Goal: Task Accomplishment & Management: Manage account settings

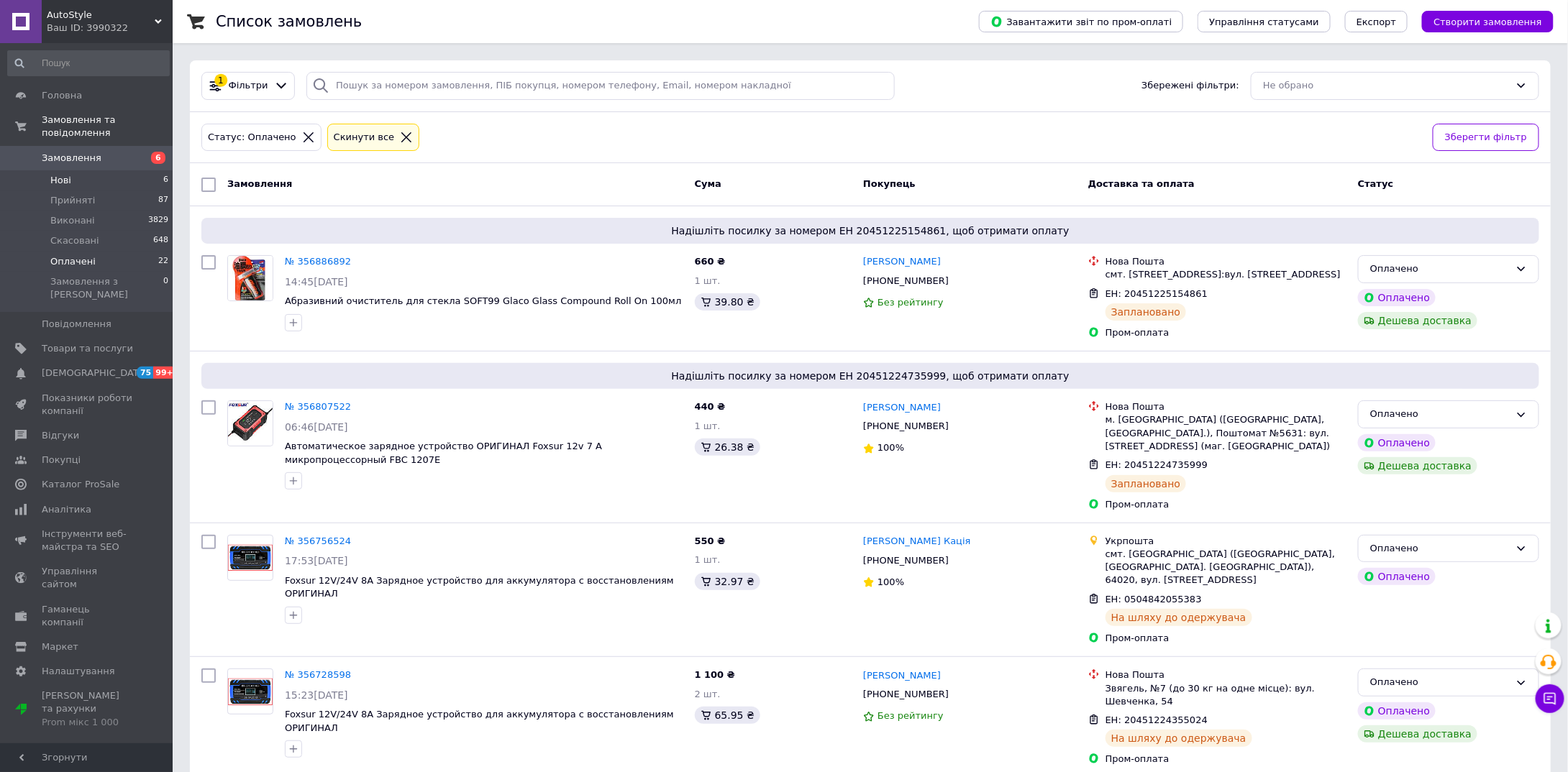
click at [64, 174] on span "Нові" at bounding box center [60, 181] width 21 height 13
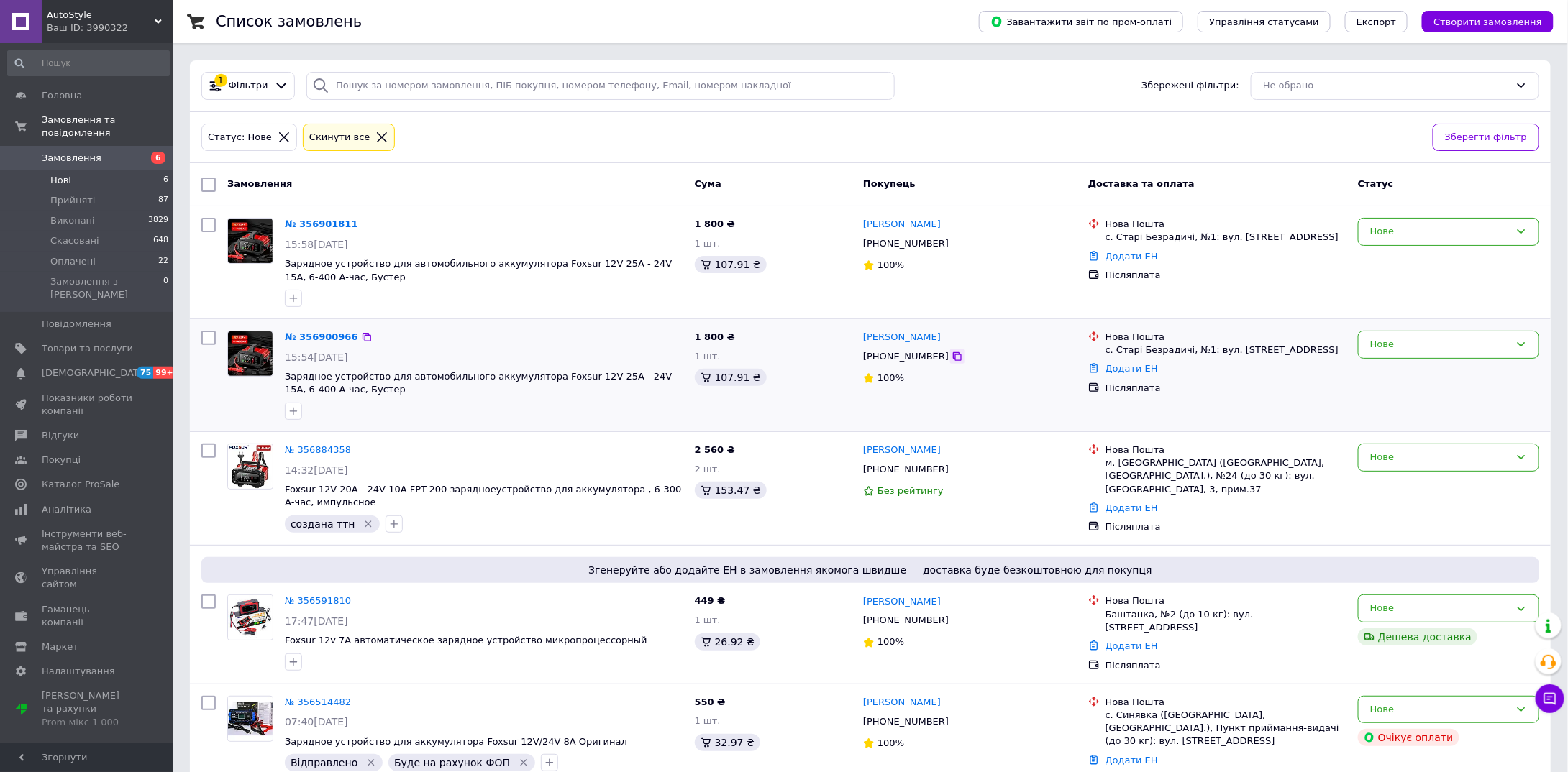
click at [953, 353] on icon at bounding box center [957, 357] width 9 height 9
drag, startPoint x: 526, startPoint y: 358, endPoint x: 624, endPoint y: 368, distance: 98.5
click at [624, 368] on div "№ 356900966 15:54[DATE] Зарядное устройство для автомобильного аккумулятора Fox…" at bounding box center [484, 376] width 410 height 101
click at [572, 340] on div "№ 356900966" at bounding box center [484, 337] width 402 height 17
drag, startPoint x: 531, startPoint y: 359, endPoint x: 607, endPoint y: 365, distance: 76.2
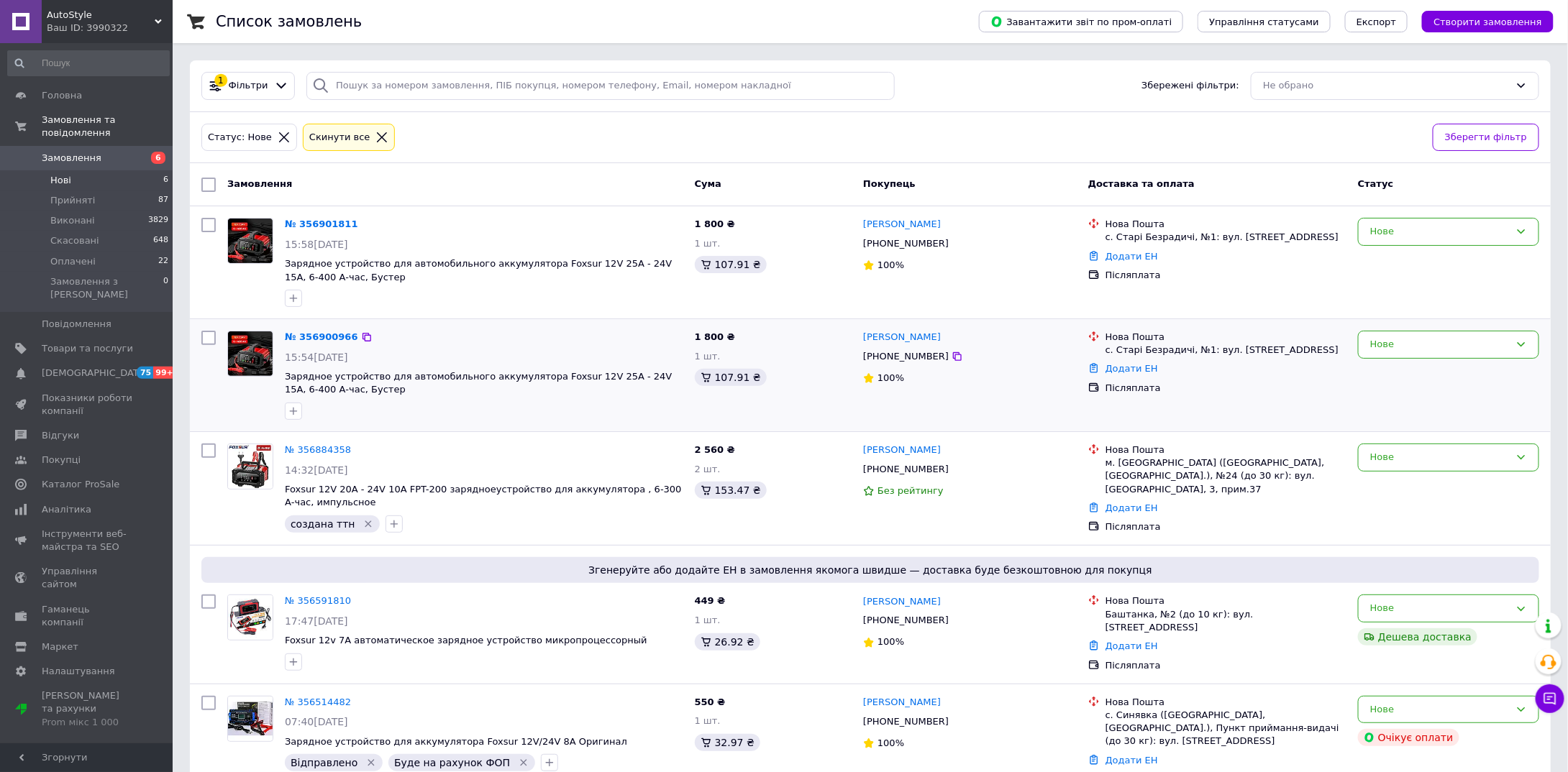
click at [607, 365] on div "№ 356900966 15:54[DATE] Зарядное устройство для автомобильного аккумулятора Fox…" at bounding box center [484, 376] width 410 height 101
click at [542, 340] on div "№ 356900966" at bounding box center [484, 337] width 402 height 17
drag, startPoint x: 538, startPoint y: 356, endPoint x: 571, endPoint y: 362, distance: 33.5
click at [571, 362] on div "№ 356900966 15:54[DATE] Зарядное устройство для автомобильного аккумулятора Fox…" at bounding box center [484, 376] width 410 height 101
drag, startPoint x: 530, startPoint y: 382, endPoint x: 532, endPoint y: 365, distance: 17.1
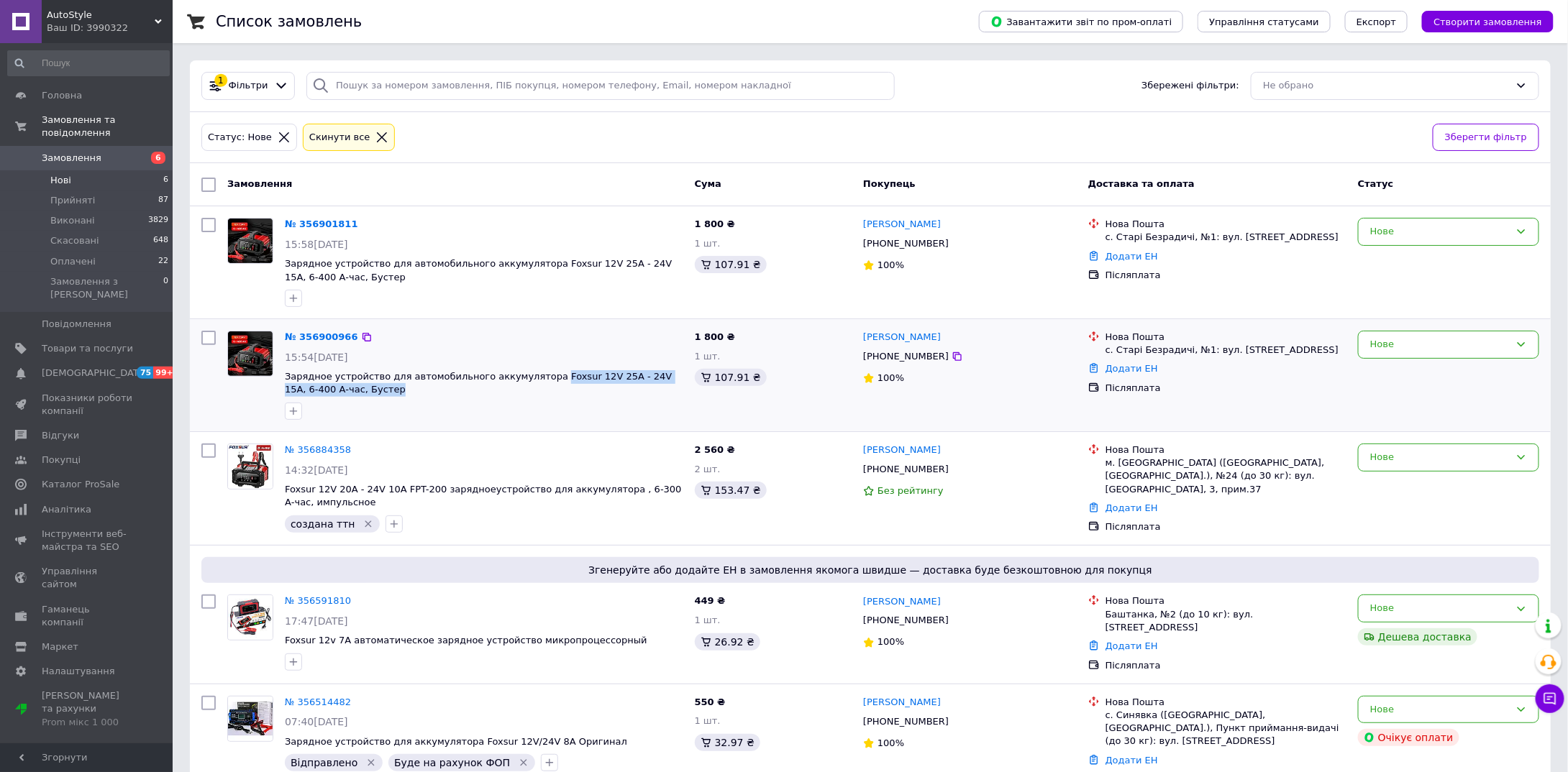
click at [532, 365] on div "№ 356900966 15:54[DATE] Зарядное устройство для автомобильного аккумулятора Fox…" at bounding box center [484, 376] width 410 height 101
copy span "Foxsur 12V 25А - 24V 15A, 6-400 А-час, Бустер"
click at [611, 325] on div "№ 356900966 15:54[DATE] Зарядное устройство для автомобильного аккумулятора Fox…" at bounding box center [484, 376] width 410 height 101
drag, startPoint x: 1100, startPoint y: 343, endPoint x: 1277, endPoint y: 355, distance: 177.4
click at [1277, 355] on li "Нова Пошта с. Старі Безрадичі, №1: вул. [STREET_ADDRESS]" at bounding box center [1217, 344] width 258 height 32
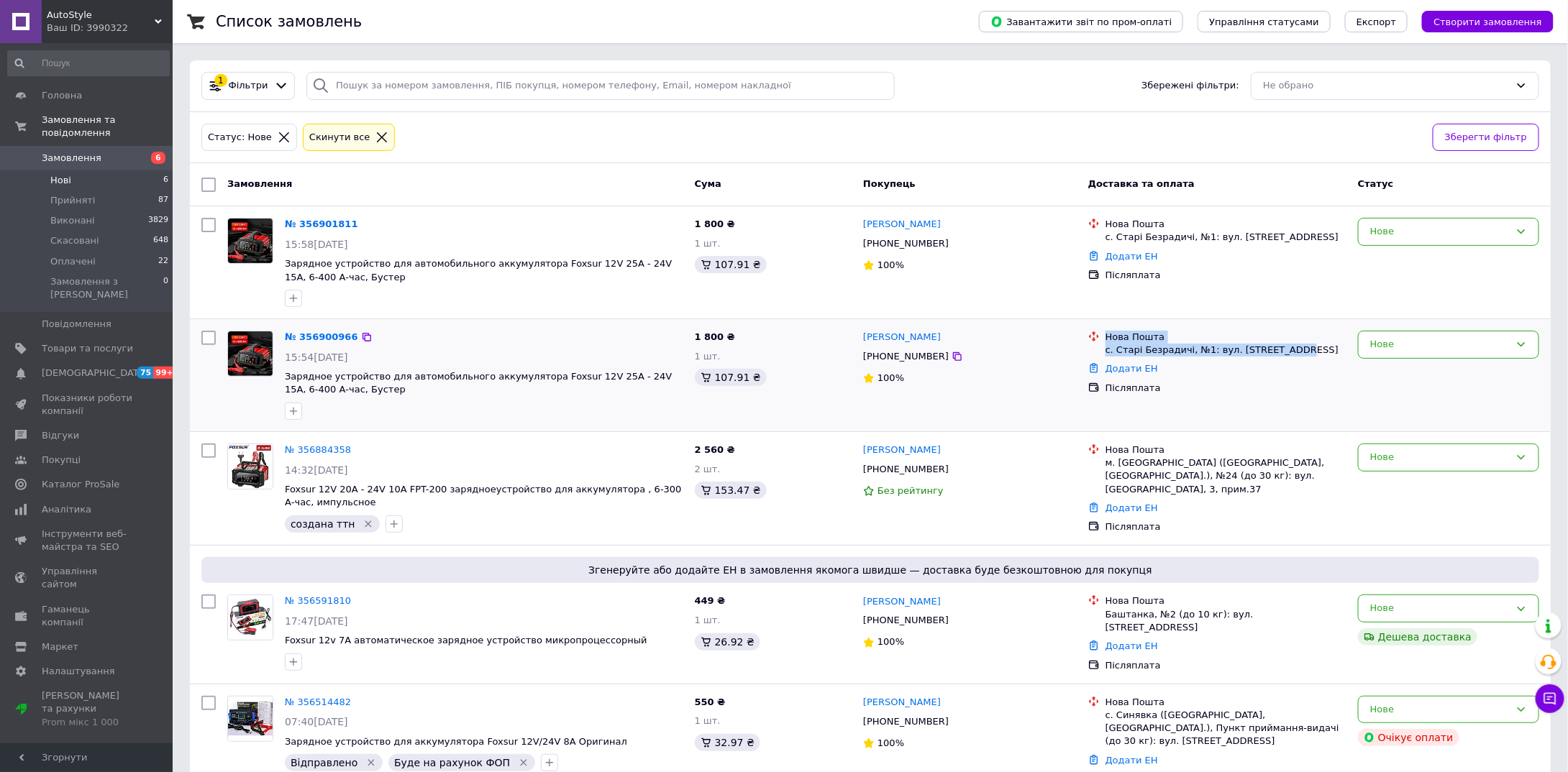
copy div "Нова Пошта с. Старі Безрадичі, №1: вул. [STREET_ADDRESS]"
click at [521, 330] on div "№ 356900966" at bounding box center [484, 337] width 402 height 17
click at [1390, 227] on div "Нове" at bounding box center [1440, 232] width 140 height 15
click at [1395, 317] on li "Скасовано" at bounding box center [1449, 314] width 180 height 27
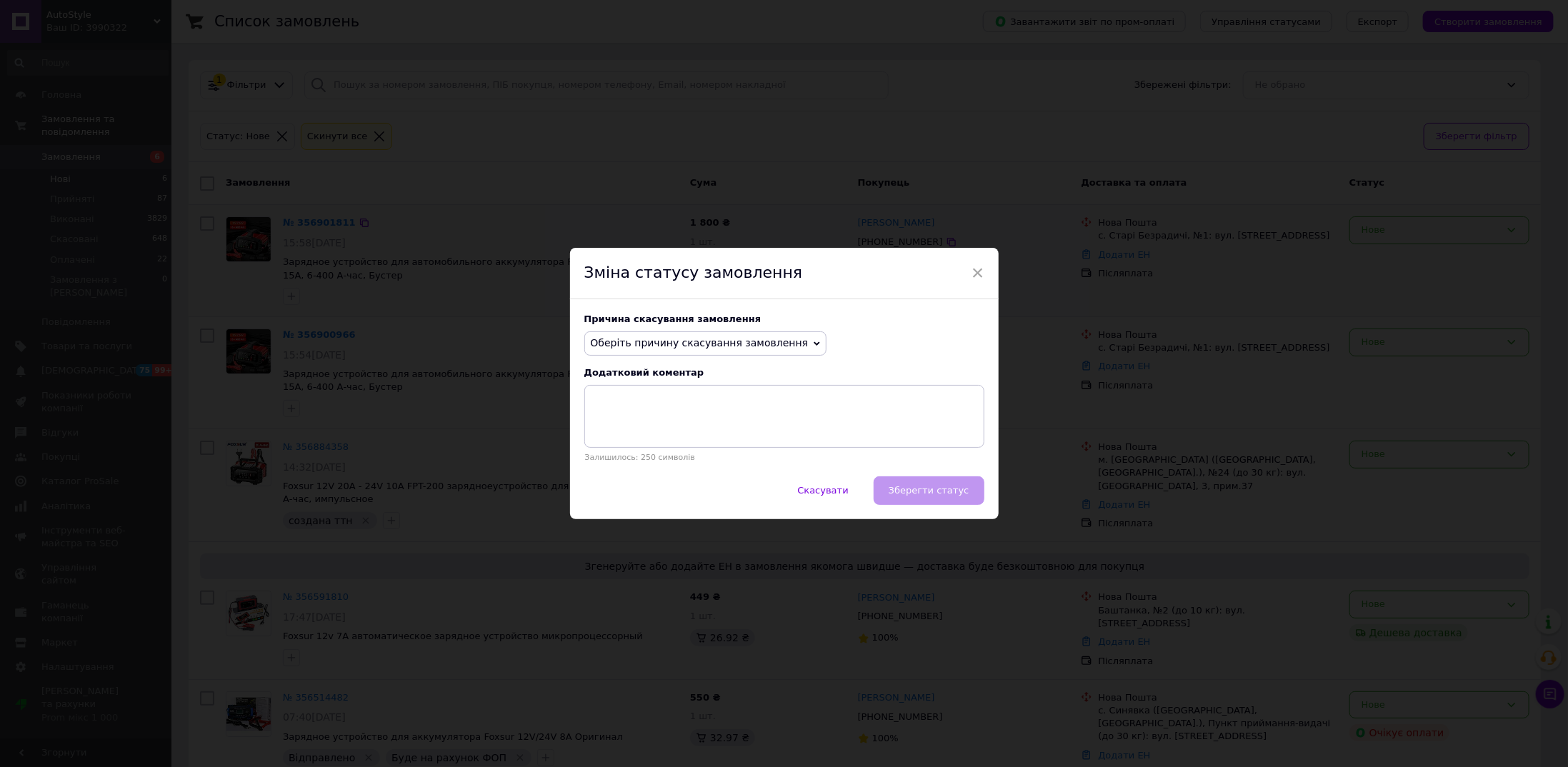
click at [686, 346] on span "Оберіть причину скасування замовлення" at bounding box center [699, 343] width 218 height 11
click at [684, 448] on li "Замовлення-дублікат" at bounding box center [705, 452] width 242 height 20
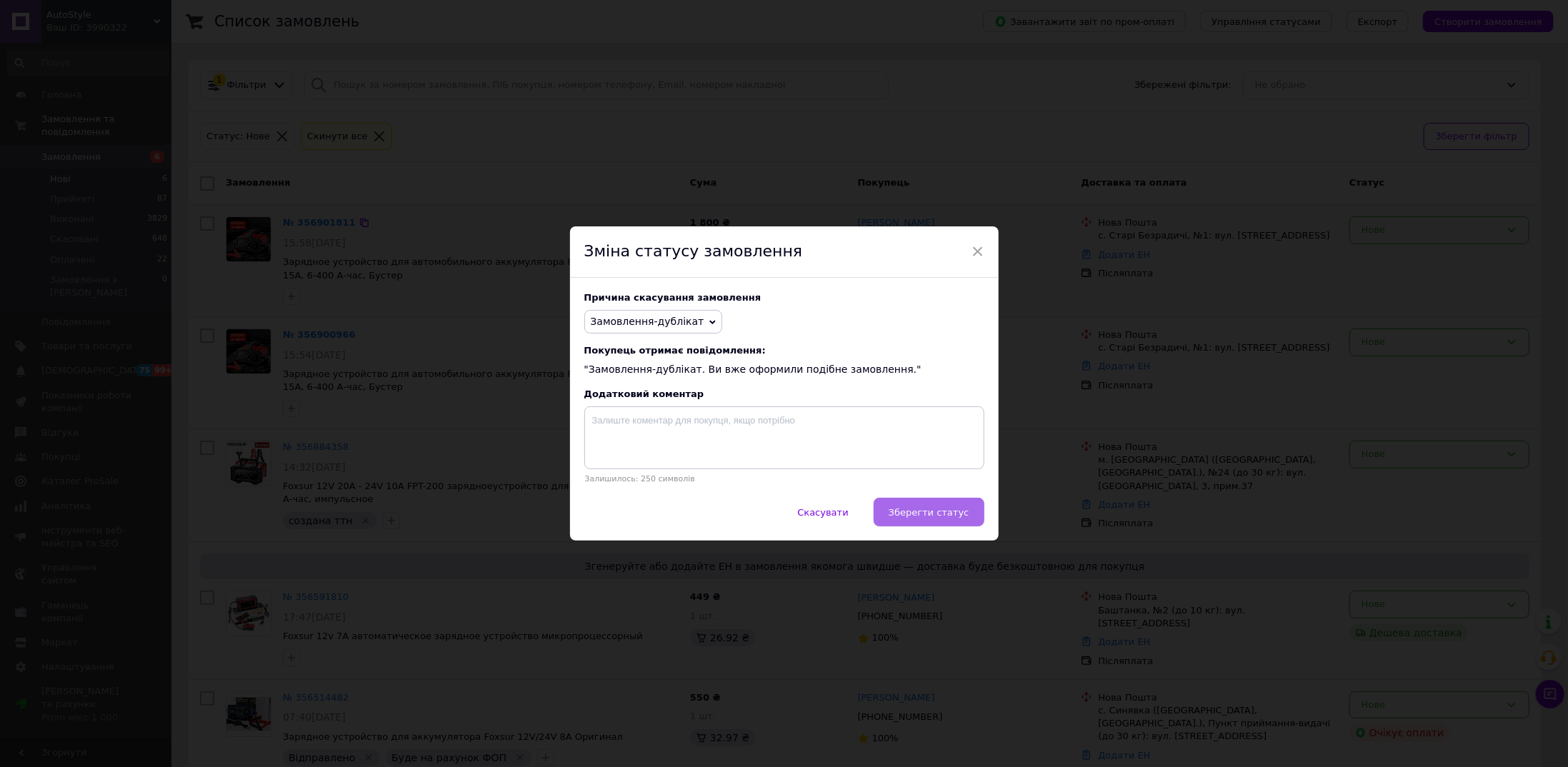
click at [959, 515] on span "Зберегти статус" at bounding box center [928, 513] width 81 height 11
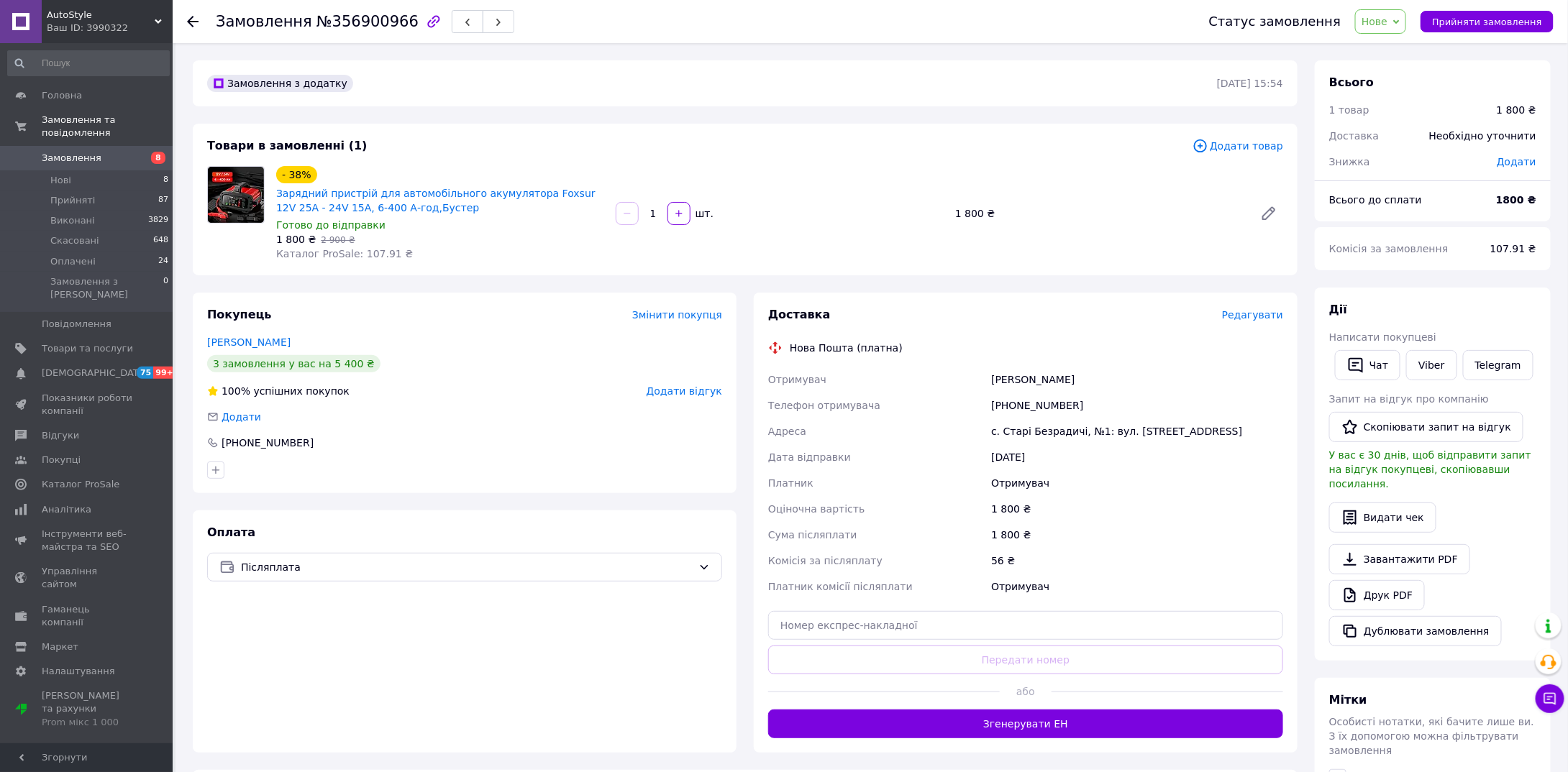
click at [1246, 317] on span "Редагувати" at bounding box center [1252, 315] width 61 height 12
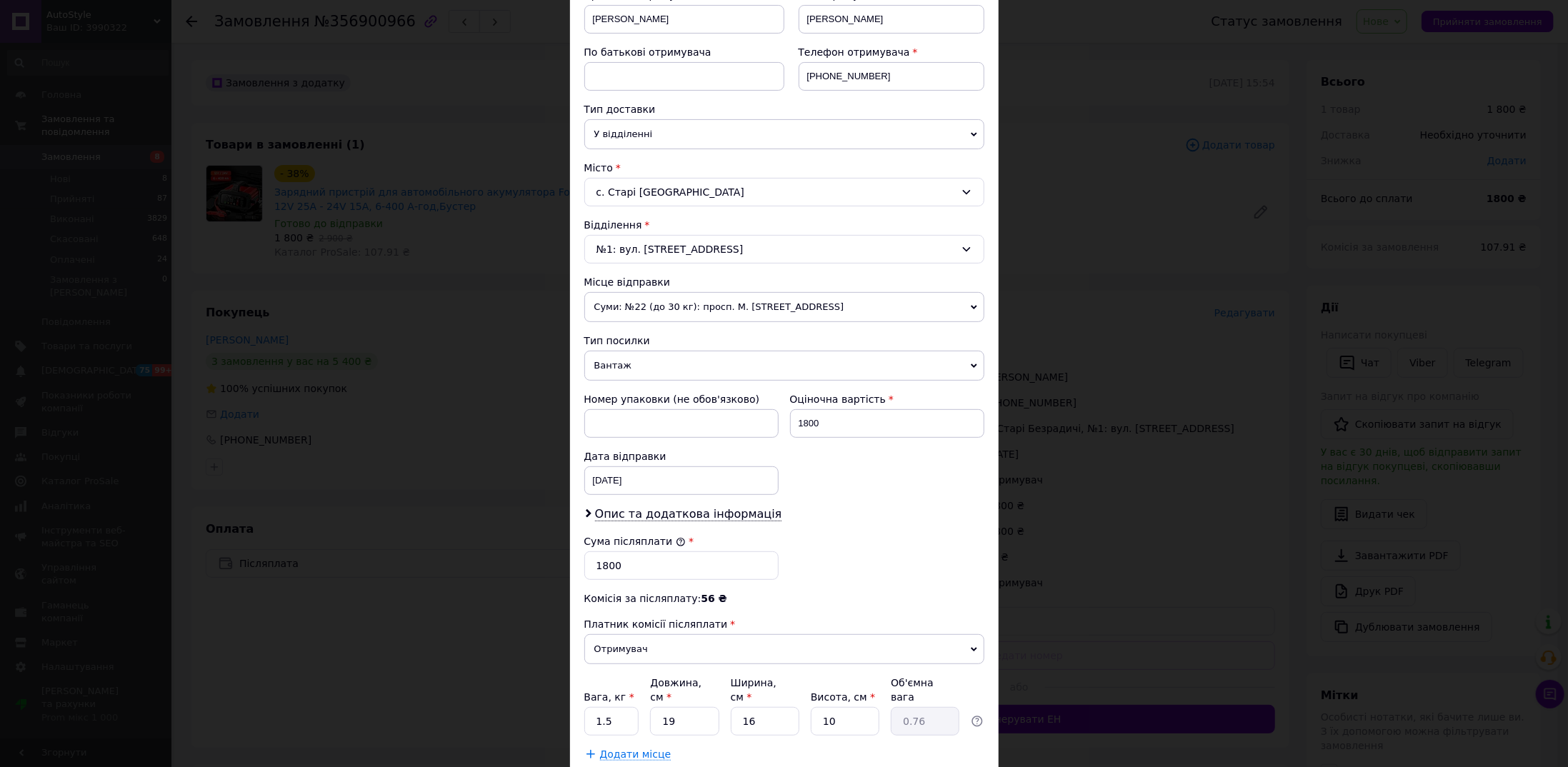
scroll to position [313, 0]
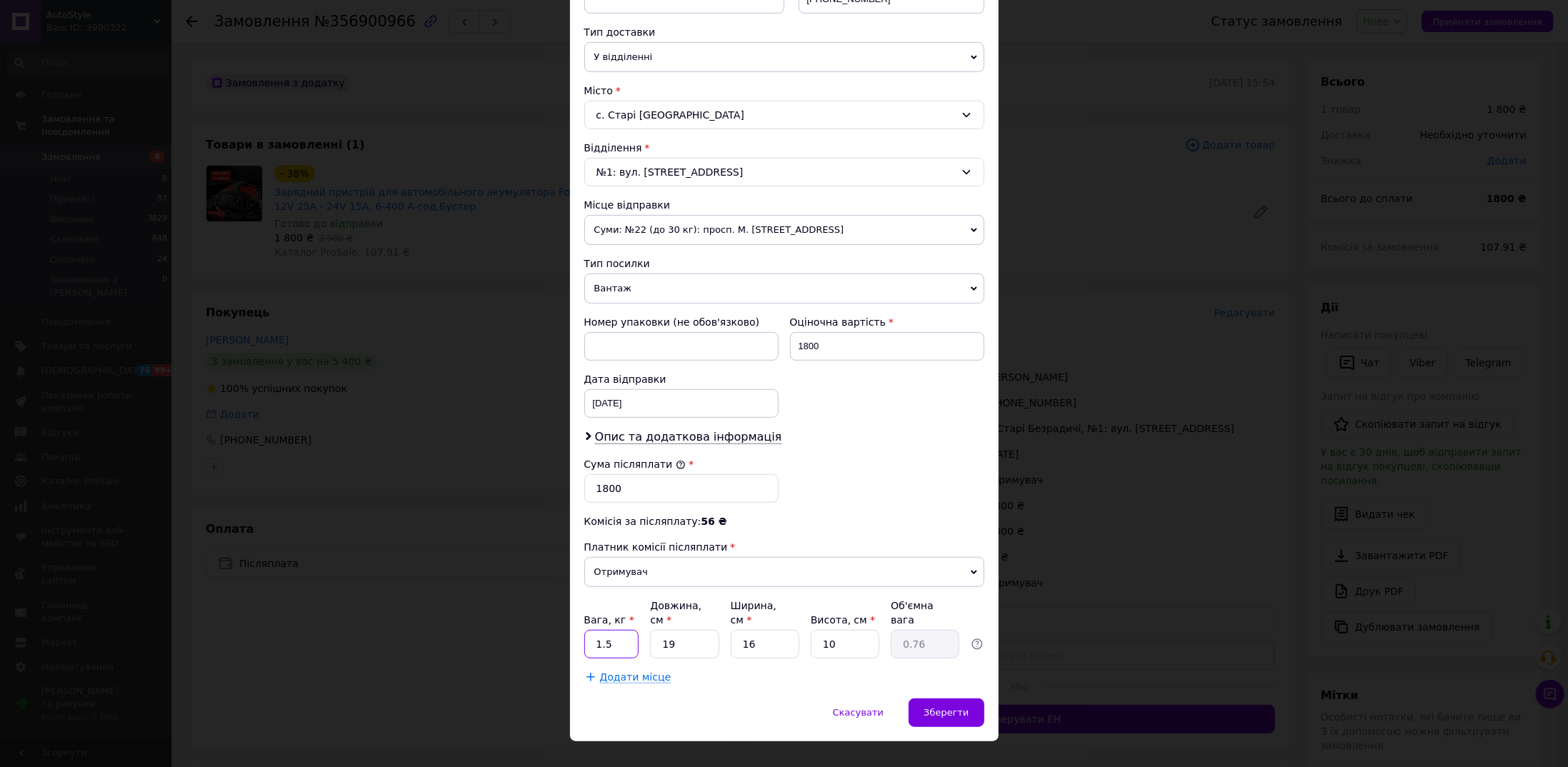
drag, startPoint x: 608, startPoint y: 622, endPoint x: 587, endPoint y: 622, distance: 21.0
click at [587, 630] on input "1.5" at bounding box center [611, 644] width 55 height 29
type input "5"
click at [748, 519] on div "Комісія за післяплату: 56 ₴" at bounding box center [784, 522] width 400 height 14
click at [671, 431] on span "Опис та додаткова інформація" at bounding box center [688, 437] width 187 height 14
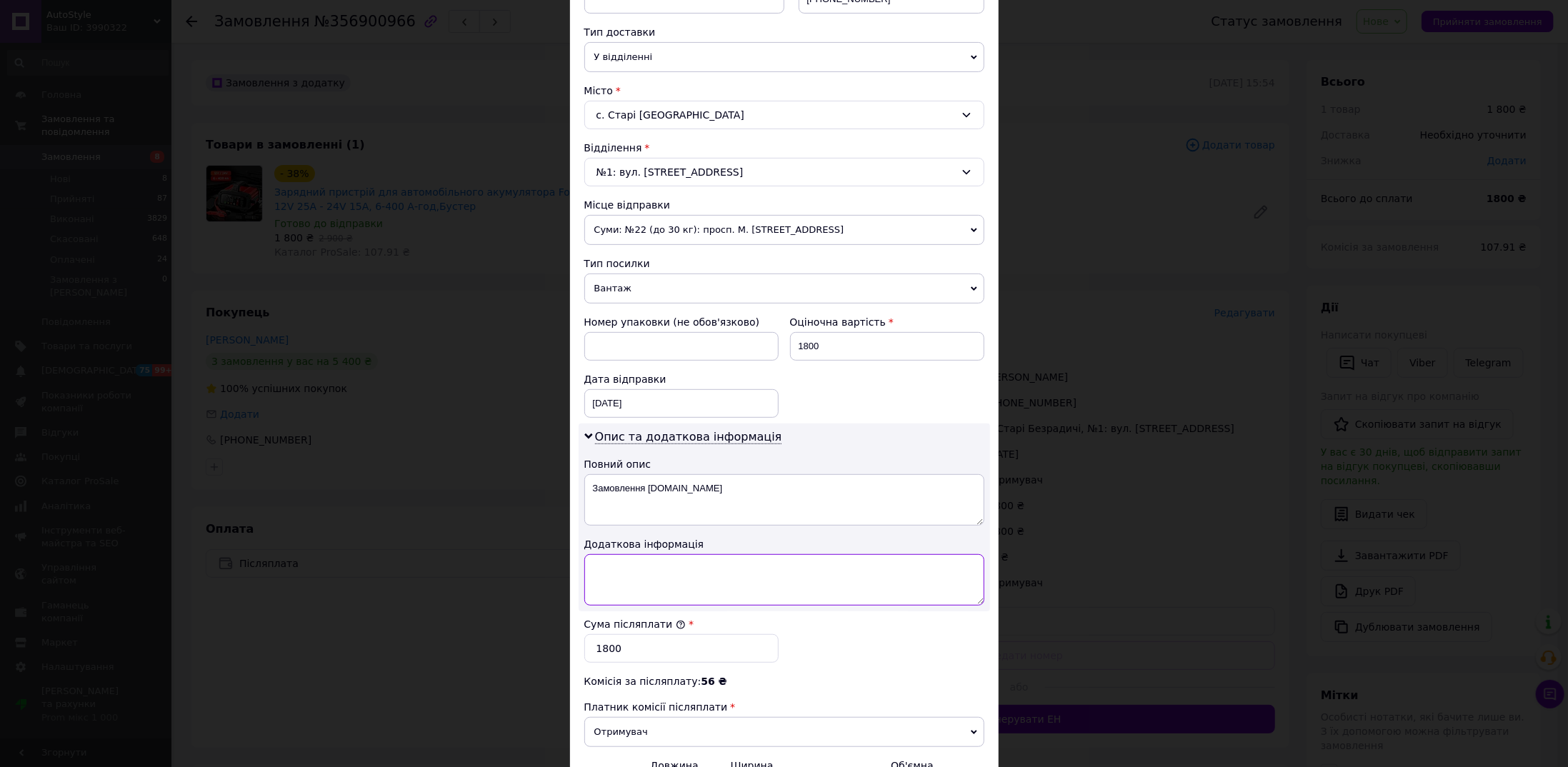
click at [619, 573] on textarea at bounding box center [784, 580] width 400 height 51
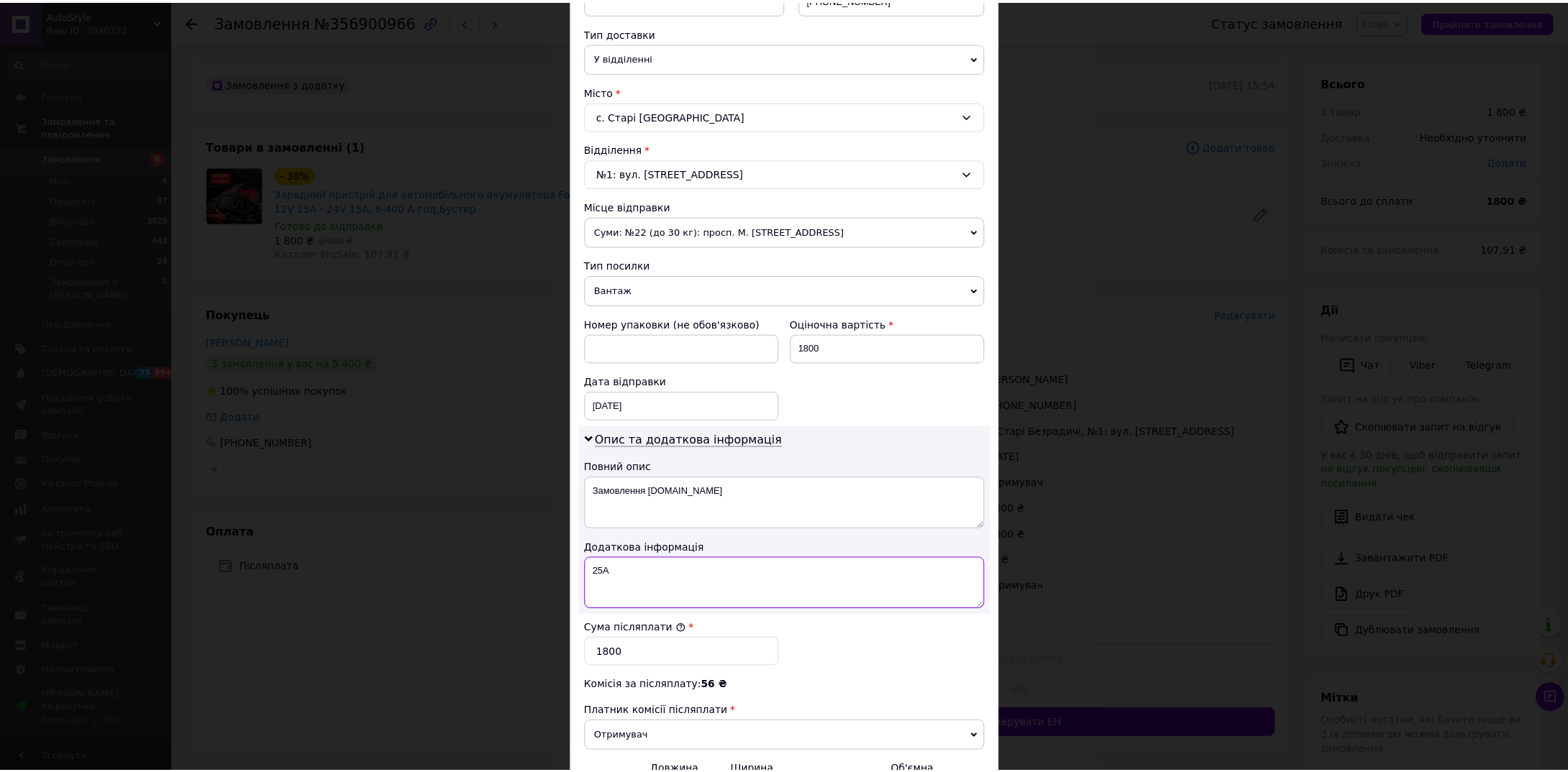
scroll to position [475, 0]
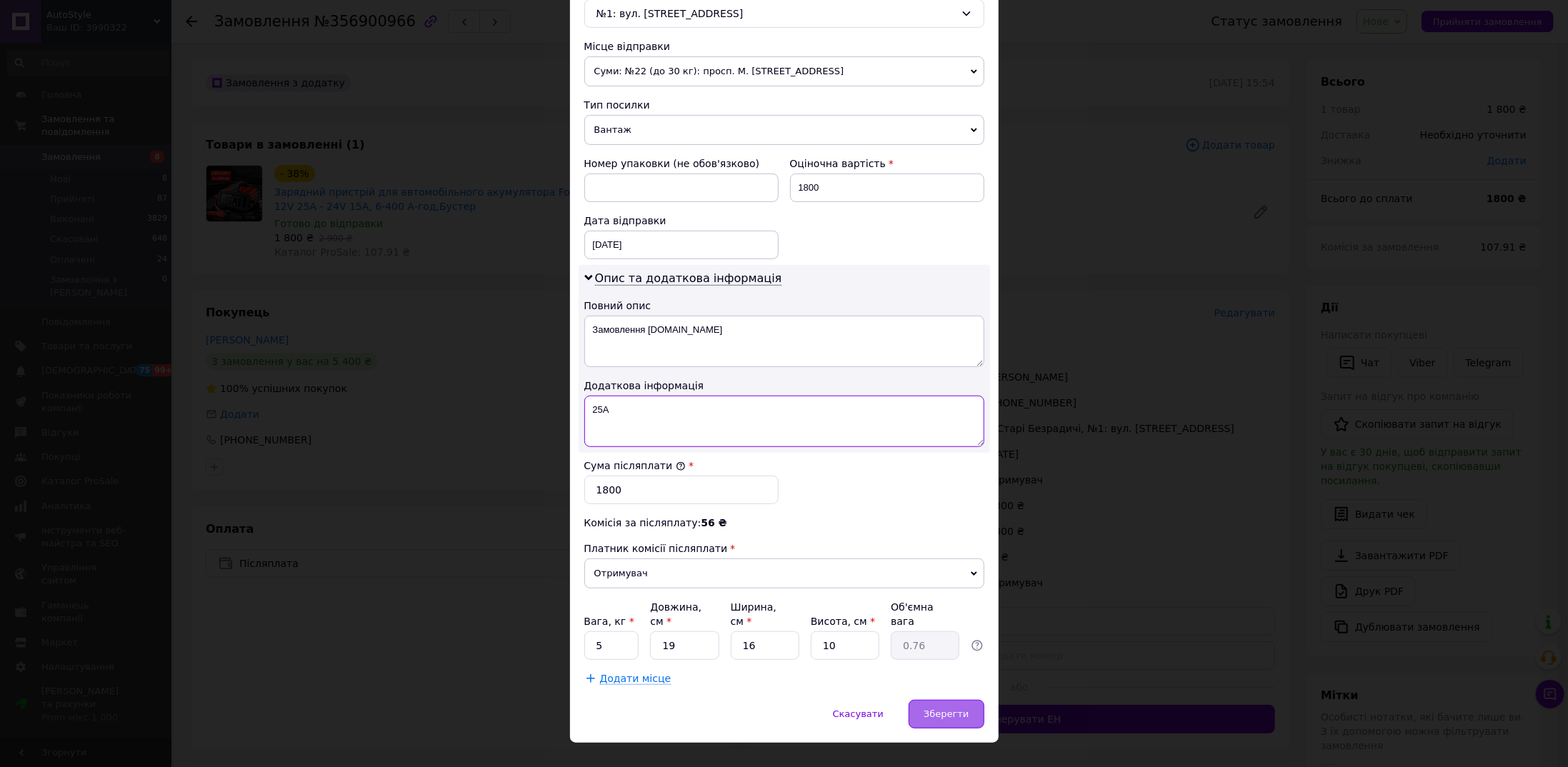
type textarea "25А"
click at [951, 708] on span "Зберегти" at bounding box center [946, 713] width 45 height 11
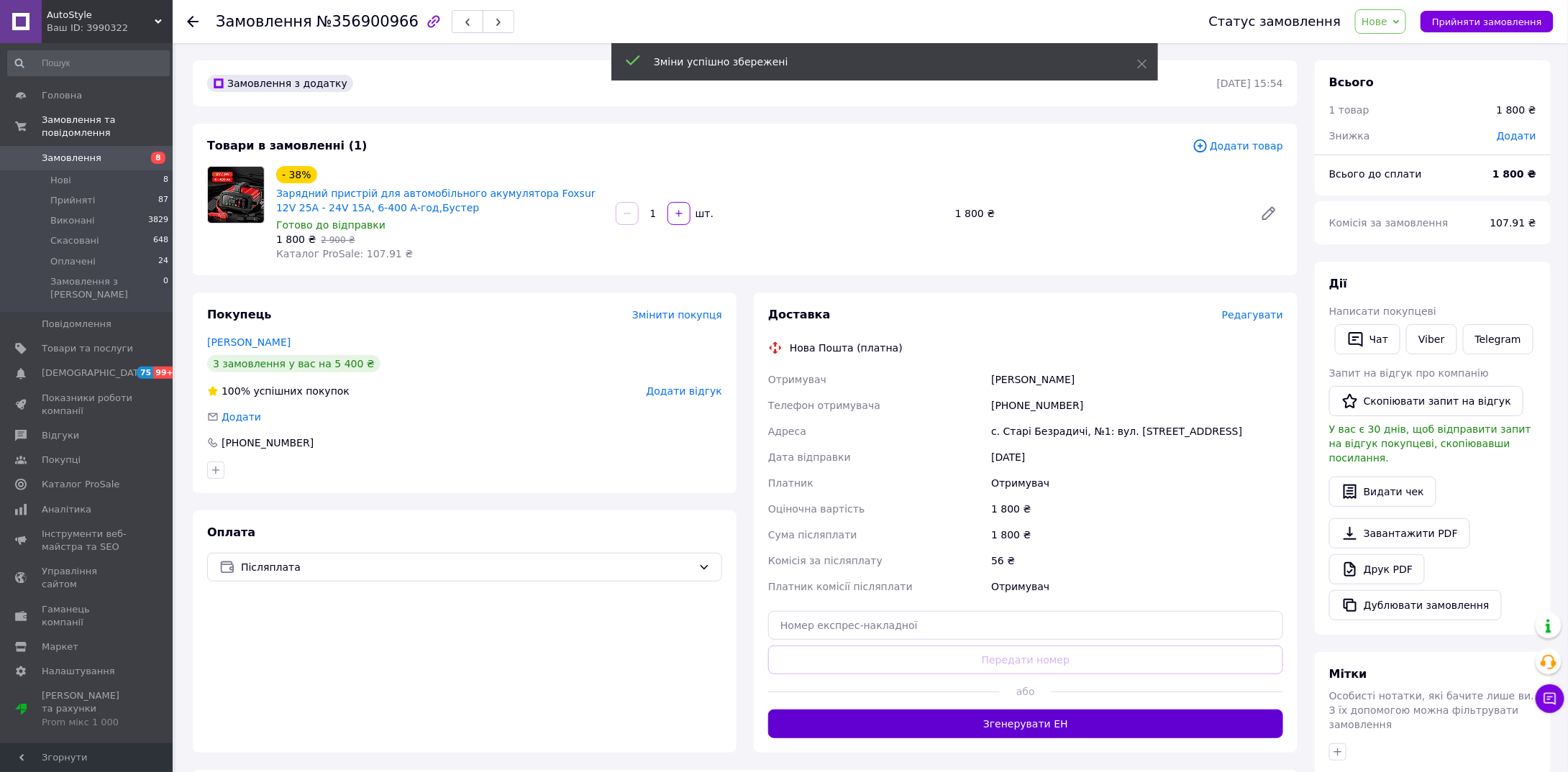
click at [990, 719] on button "Згенерувати ЕН" at bounding box center [1025, 724] width 515 height 29
